Goal: Information Seeking & Learning: Learn about a topic

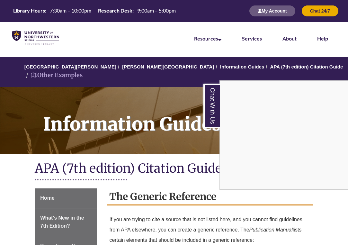
click at [154, 0] on div "Chat With Us" at bounding box center [174, 122] width 348 height 245
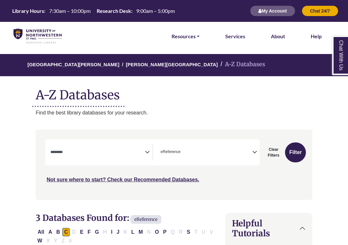
select select "Database Subject Filter"
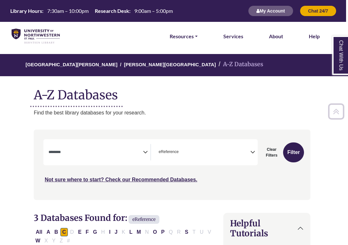
scroll to position [0, 2]
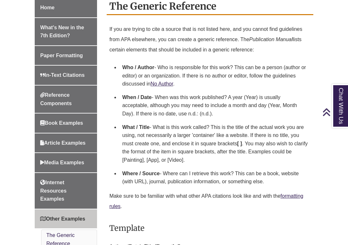
scroll to position [190, 0]
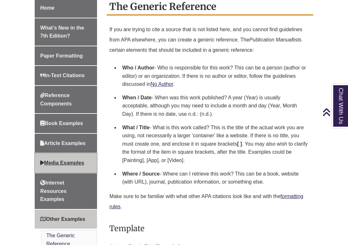
click at [65, 153] on link "Media Examples" at bounding box center [66, 162] width 62 height 19
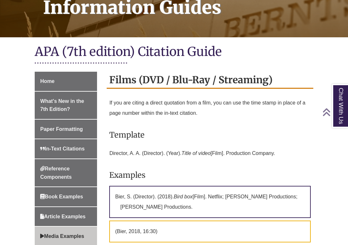
scroll to position [117, 0]
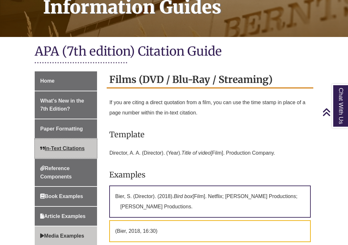
click at [66, 146] on span "In-Text Citations" at bounding box center [62, 148] width 44 height 5
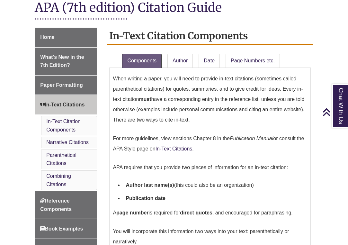
scroll to position [161, 0]
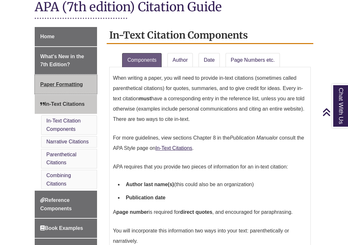
click at [70, 82] on span "Paper Formatting" at bounding box center [61, 84] width 42 height 5
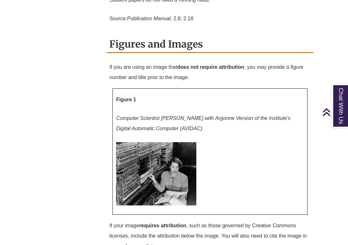
scroll to position [2477, 0]
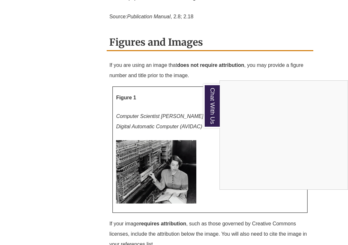
click at [212, 138] on div "Chat With Us" at bounding box center [174, 122] width 348 height 245
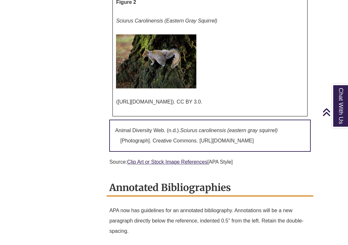
scroll to position [2741, 0]
